Goal: Information Seeking & Learning: Learn about a topic

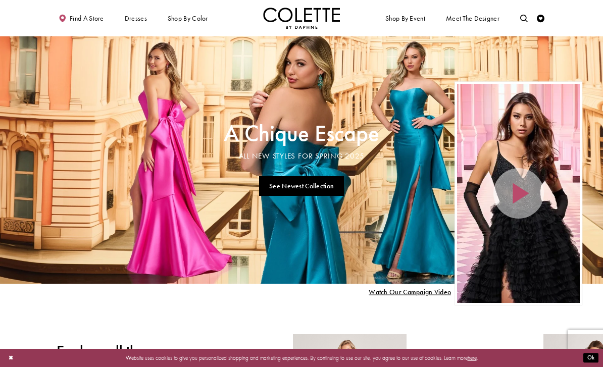
click at [524, 20] on icon "Toggle search" at bounding box center [524, 19] width 8 height 8
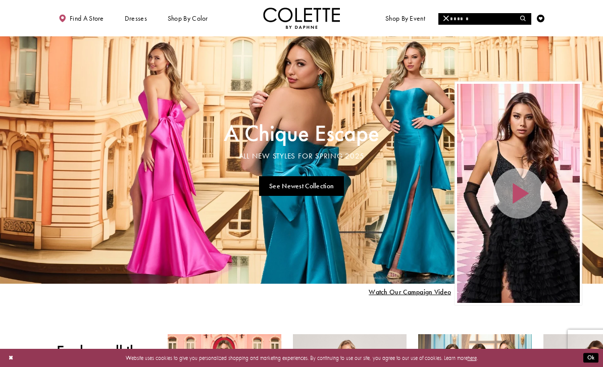
click at [469, 18] on input "Search" at bounding box center [485, 19] width 92 height 12
type input "*"
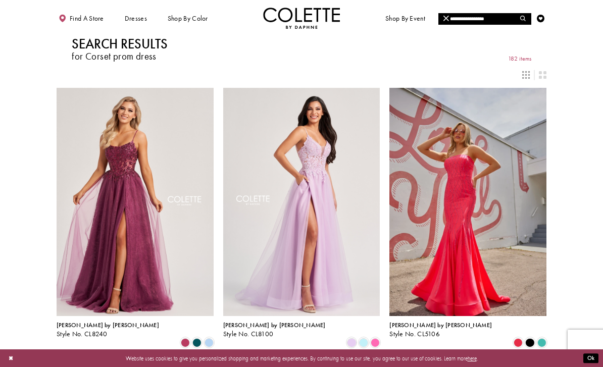
click at [462, 212] on img "Visit Colette by Daphne Style No. CL5106 Page" at bounding box center [468, 202] width 157 height 228
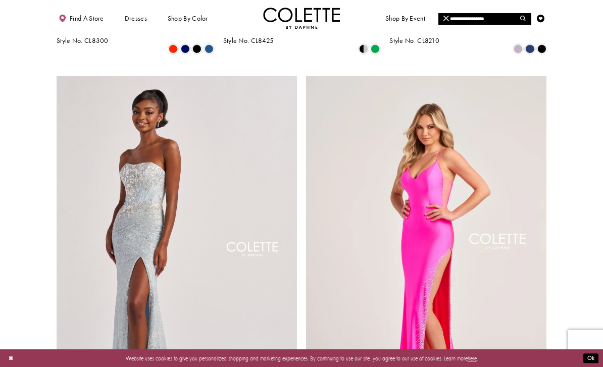
scroll to position [1140, 0]
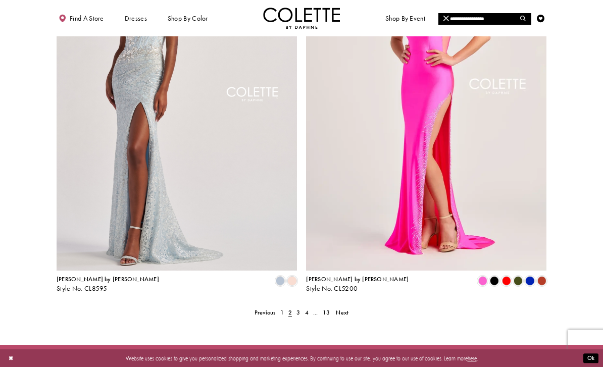
click at [346, 309] on span "Next" at bounding box center [342, 313] width 13 height 8
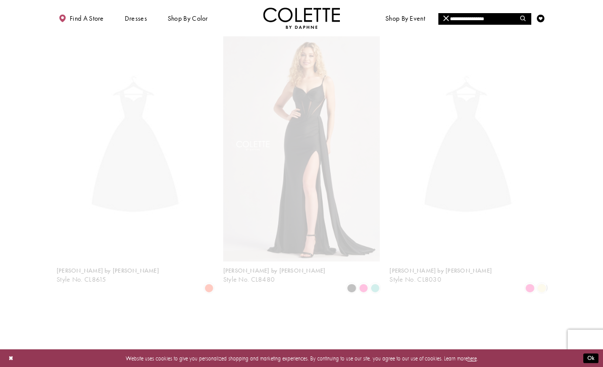
scroll to position [51, 0]
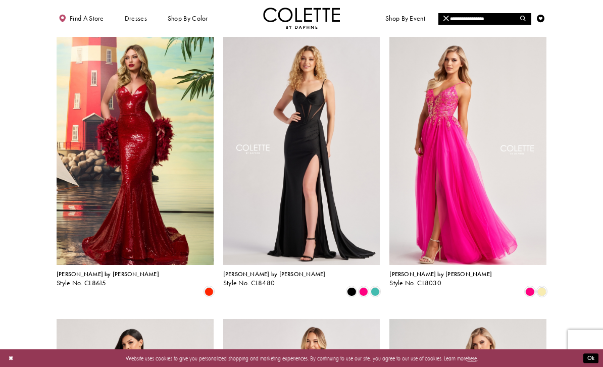
click at [305, 204] on img "Visit Colette by Daphne Style No. CL8480 Page" at bounding box center [301, 151] width 157 height 228
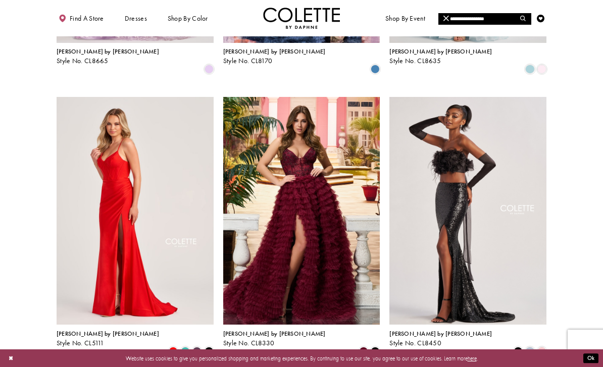
scroll to position [839, 0]
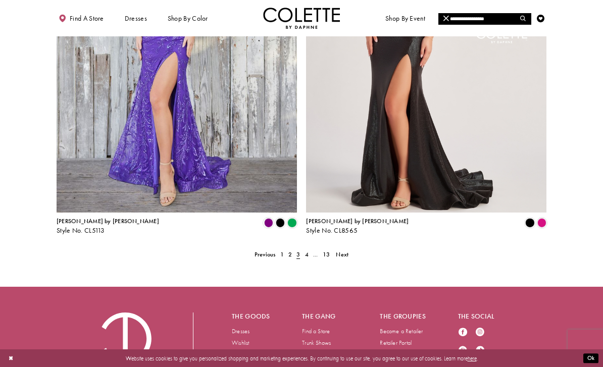
click at [351, 250] on link "Next" at bounding box center [342, 255] width 17 height 11
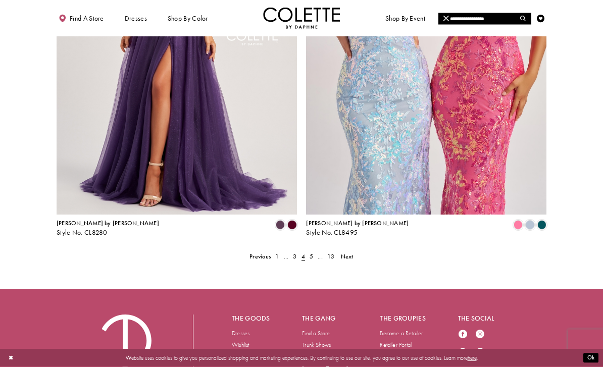
scroll to position [1360, 0]
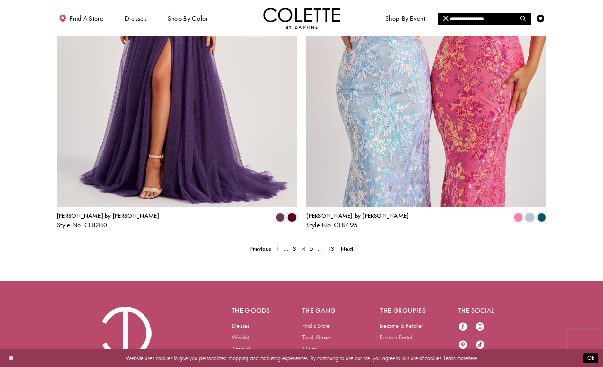
click at [353, 245] on span "Next" at bounding box center [347, 249] width 13 height 8
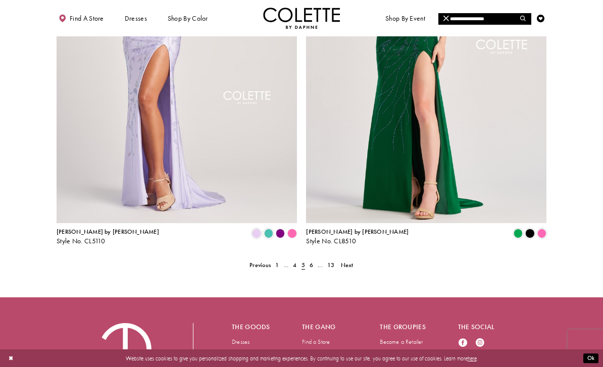
scroll to position [1360, 0]
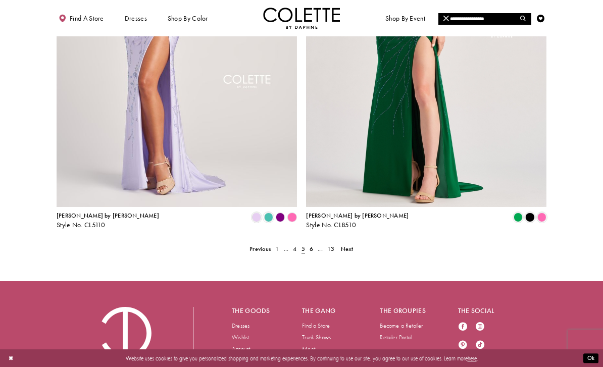
click at [354, 244] on link "Next" at bounding box center [347, 249] width 17 height 11
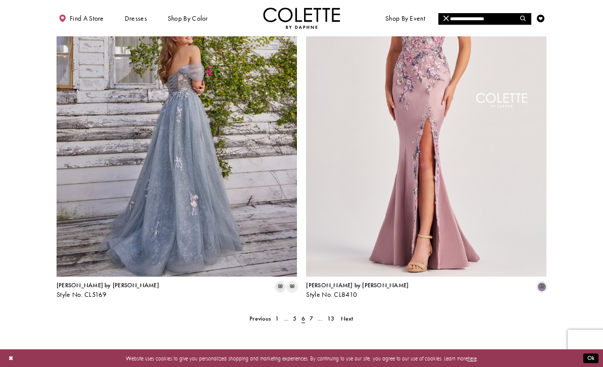
scroll to position [1360, 0]
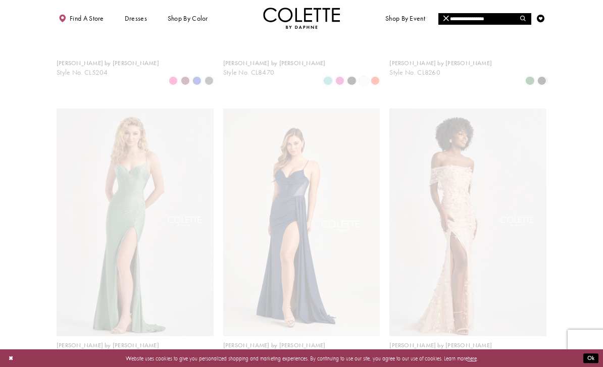
scroll to position [51, 0]
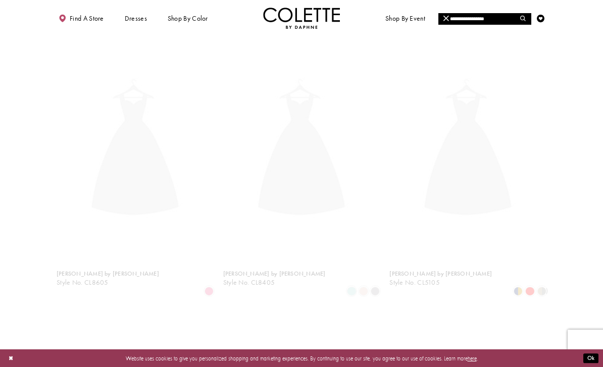
scroll to position [51, 0]
